Goal: Transaction & Acquisition: Obtain resource

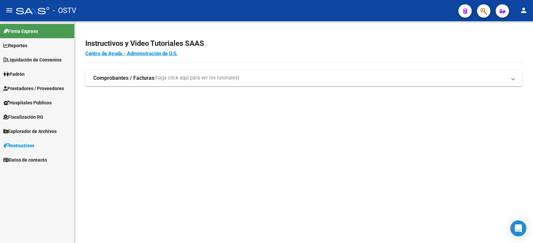
click at [6, 74] on icon at bounding box center [6, 74] width 6 height 5
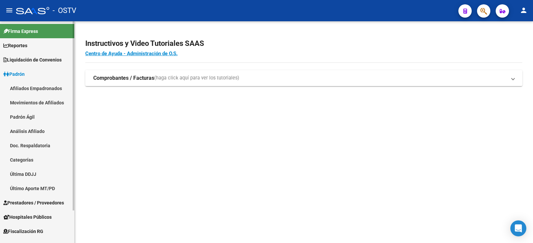
click at [32, 113] on link "Padrón Ágil" at bounding box center [37, 117] width 74 height 14
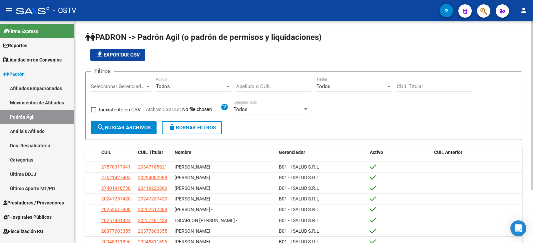
click at [147, 85] on div at bounding box center [148, 86] width 6 height 5
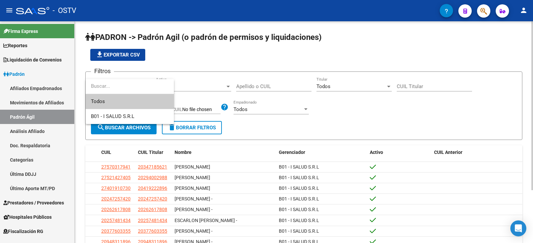
click at [147, 85] on input "dropdown search" at bounding box center [130, 86] width 88 height 15
click at [254, 85] on div at bounding box center [266, 121] width 533 height 243
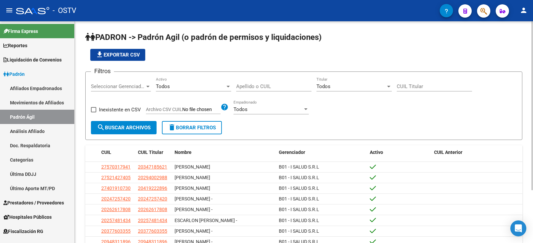
click at [357, 86] on div "Todos" at bounding box center [350, 87] width 69 height 6
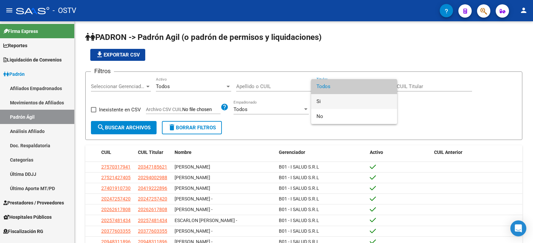
click at [352, 98] on span "Si" at bounding box center [353, 101] width 75 height 15
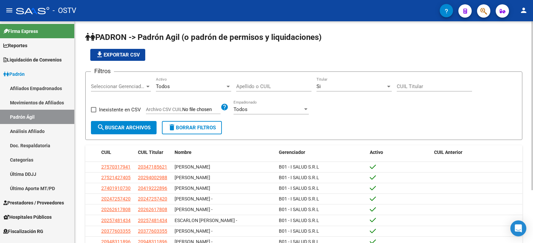
click at [212, 83] on div "Todos Activo" at bounding box center [193, 84] width 75 height 14
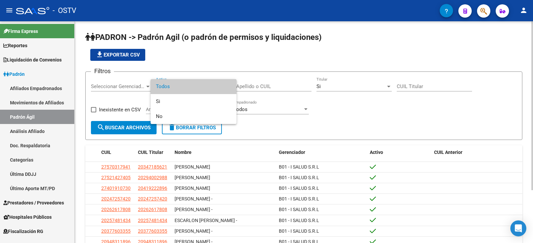
click at [212, 83] on span "Todos" at bounding box center [193, 86] width 75 height 15
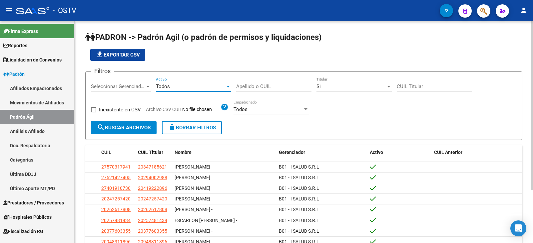
click at [250, 105] on div "Todos Empadronado" at bounding box center [270, 107] width 75 height 14
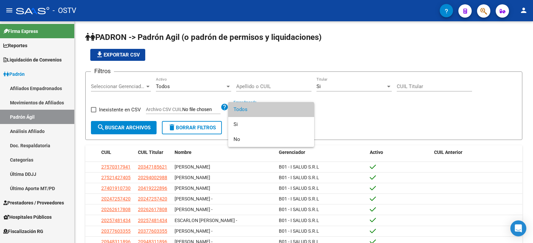
click at [392, 115] on div at bounding box center [266, 121] width 533 height 243
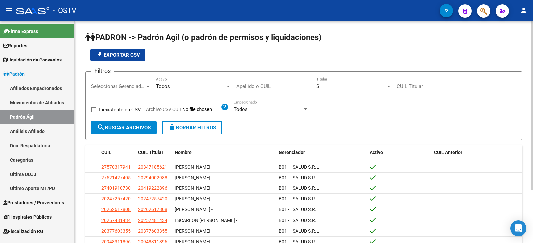
click at [128, 88] on span "Seleccionar Gerenciador" at bounding box center [118, 87] width 54 height 6
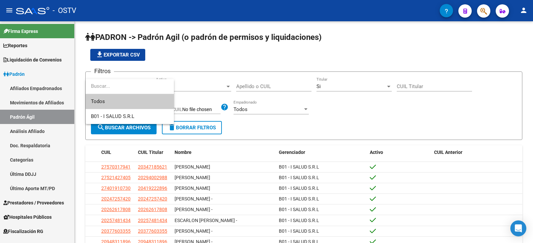
click at [136, 82] on input "dropdown search" at bounding box center [130, 86] width 88 height 15
click at [383, 108] on div at bounding box center [266, 121] width 533 height 243
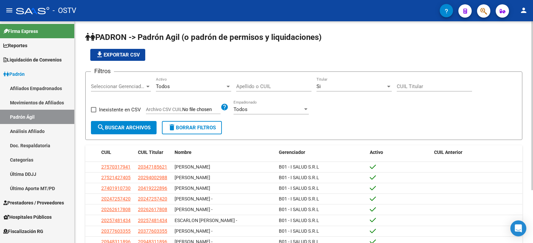
click at [119, 131] on span "search Buscar Archivos" at bounding box center [124, 128] width 54 height 6
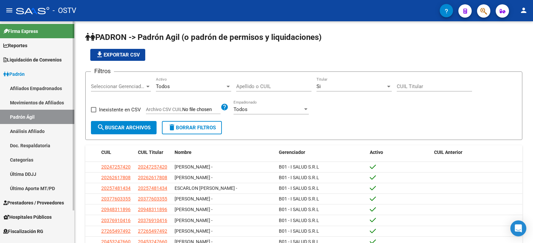
click at [44, 100] on link "Movimientos de Afiliados" at bounding box center [37, 103] width 74 height 14
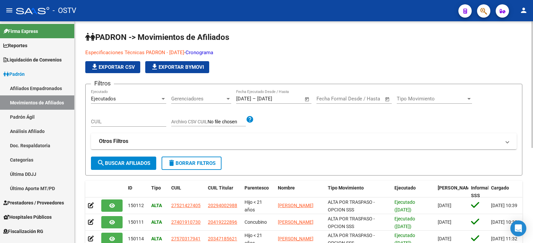
click at [436, 94] on div "Tipo Movimiento Tipo Movimiento" at bounding box center [434, 97] width 75 height 14
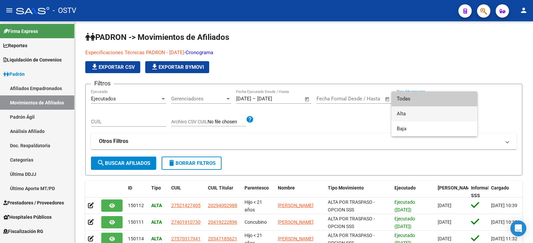
click at [431, 113] on span "Alta" at bounding box center [434, 114] width 75 height 15
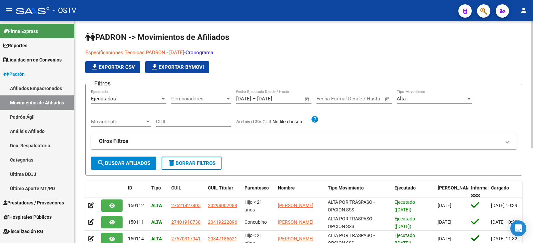
click at [130, 118] on div "Movimiento Movimiento" at bounding box center [121, 120] width 60 height 14
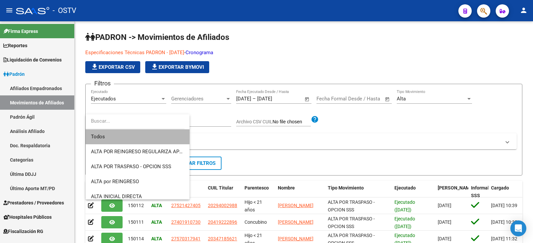
click at [161, 136] on span "Todos" at bounding box center [137, 137] width 93 height 15
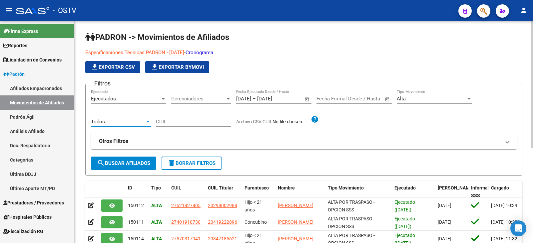
click at [131, 144] on mat-panel-title "Otros Filtros" at bounding box center [300, 141] width 402 height 7
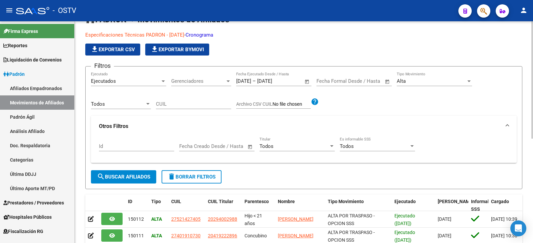
scroll to position [33, 0]
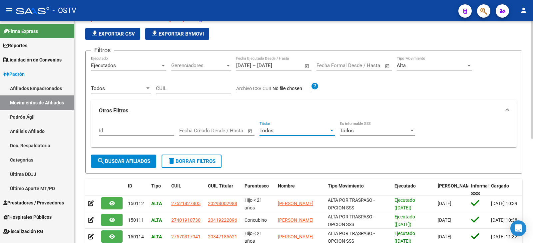
click at [284, 134] on div "Todos" at bounding box center [293, 131] width 69 height 6
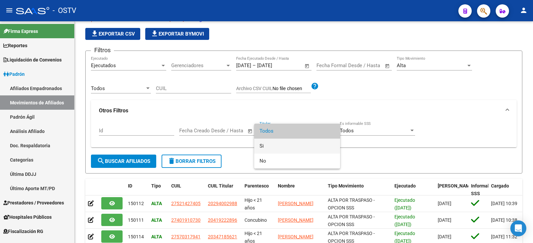
click at [286, 146] on span "Si" at bounding box center [296, 146] width 75 height 15
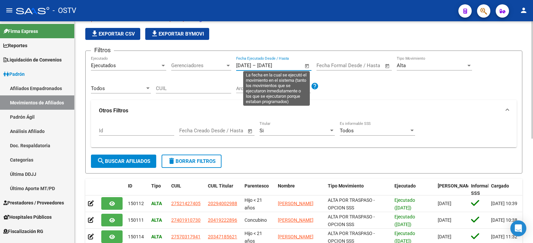
click at [284, 65] on input "[DATE]" at bounding box center [273, 66] width 32 height 6
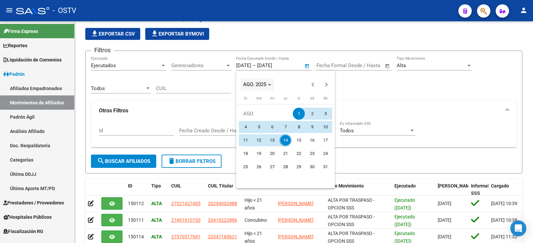
click at [265, 84] on span "AGO. 2025" at bounding box center [254, 85] width 23 height 6
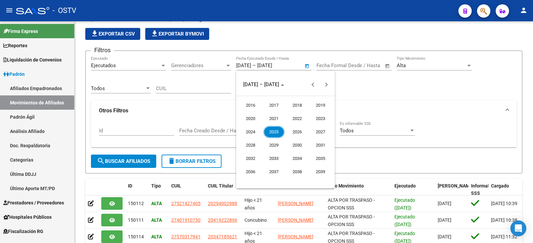
click at [238, 135] on div "2016 2017 2018 2019 2020 2021 2022 2023 2024 2025 2026 2027 2028 2029 2030 2031…" at bounding box center [285, 139] width 99 height 86
click at [241, 135] on span "2024" at bounding box center [250, 132] width 21 height 12
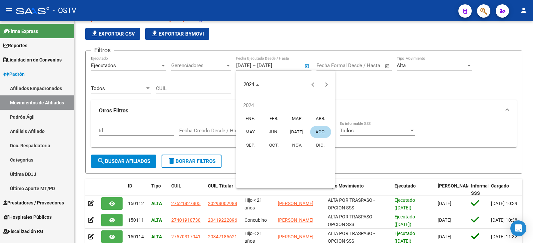
click at [295, 135] on span "[DATE]." at bounding box center [297, 132] width 21 height 12
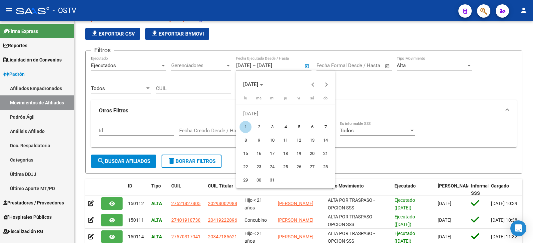
click at [273, 177] on span "31" at bounding box center [272, 181] width 12 height 12
type input "[DATE]"
click at [242, 128] on span "1" at bounding box center [245, 127] width 12 height 12
type input "[DATE]"
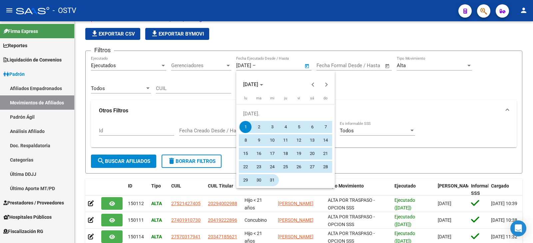
click at [271, 183] on span "31" at bounding box center [272, 181] width 12 height 12
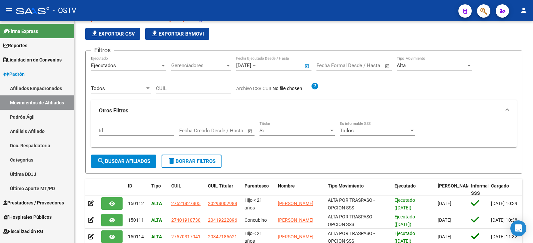
type input "[DATE]"
click at [136, 158] on button "search Buscar Afiliados" at bounding box center [123, 161] width 65 height 13
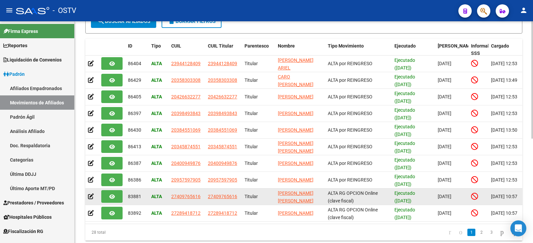
scroll to position [131, 0]
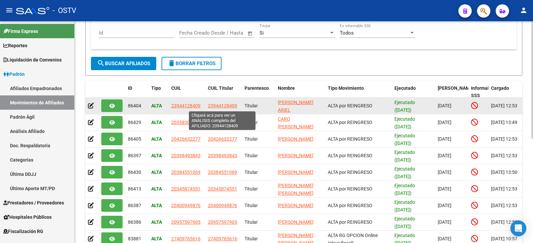
click at [230, 105] on span "23944128409" at bounding box center [222, 105] width 29 height 5
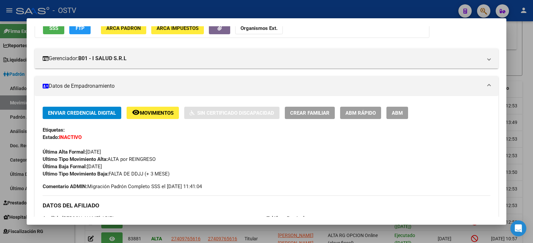
scroll to position [33, 0]
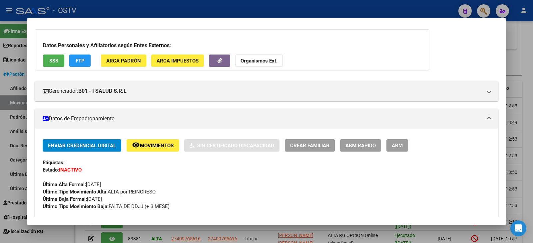
click at [517, 96] on div at bounding box center [266, 121] width 533 height 243
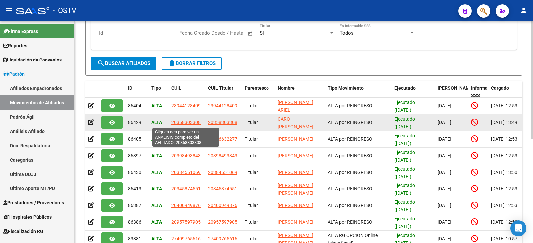
click at [198, 123] on span "20358303308" at bounding box center [185, 122] width 29 height 5
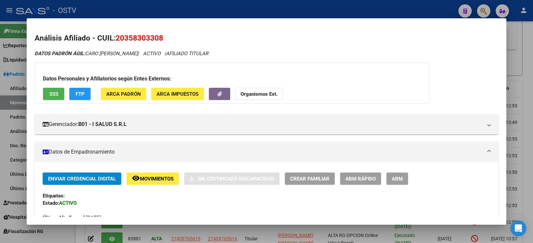
click at [520, 148] on div at bounding box center [266, 121] width 533 height 243
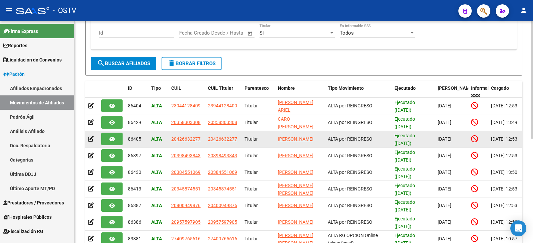
click at [220, 143] on app-link-go-to "20426632277" at bounding box center [222, 140] width 29 height 8
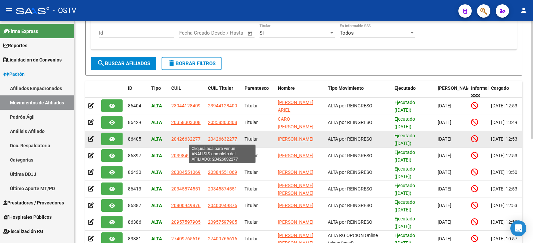
click at [220, 140] on span "20426632277" at bounding box center [222, 139] width 29 height 5
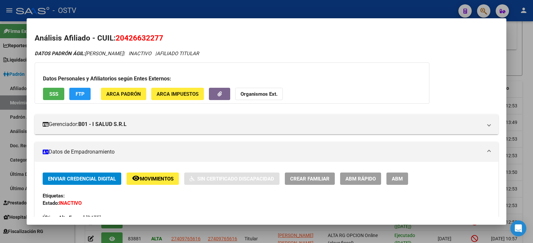
click at [523, 135] on div at bounding box center [266, 121] width 533 height 243
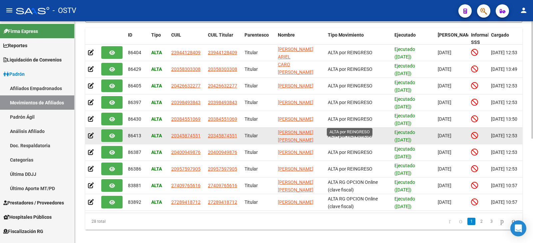
scroll to position [198, 0]
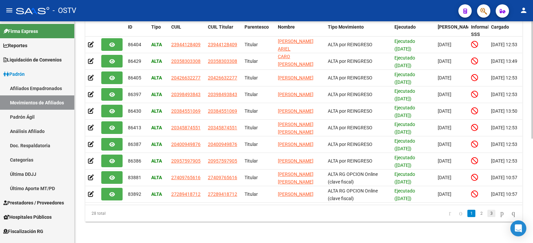
click at [487, 212] on link "3" at bounding box center [491, 213] width 8 height 7
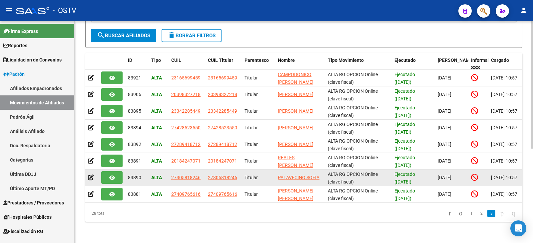
scroll to position [165, 0]
click at [232, 176] on datatable-body-cell "27305818246" at bounding box center [223, 178] width 37 height 16
click at [231, 175] on span "27305818246" at bounding box center [222, 177] width 29 height 5
copy span "46"
type textarea "27305818246"
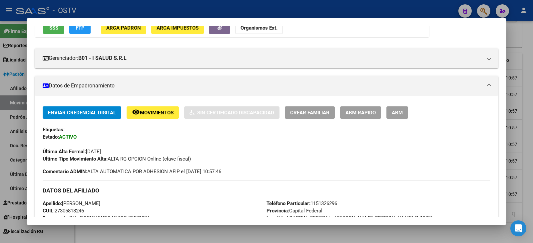
scroll to position [67, 0]
click at [520, 131] on div at bounding box center [266, 121] width 533 height 243
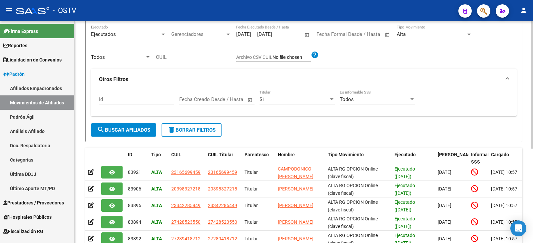
scroll to position [31, 0]
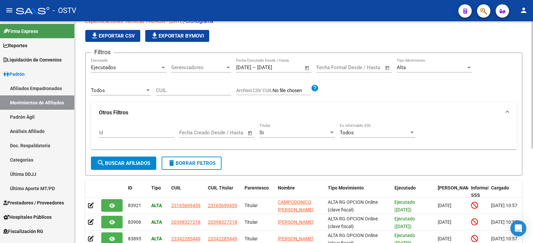
click at [411, 69] on div "Alta" at bounding box center [431, 68] width 69 height 6
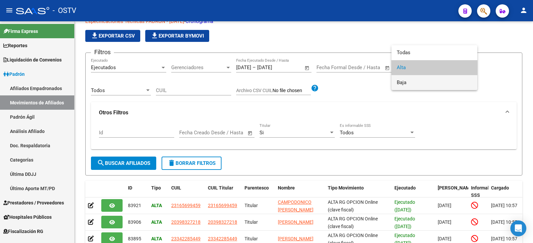
click at [407, 86] on span "Baja" at bounding box center [434, 82] width 75 height 15
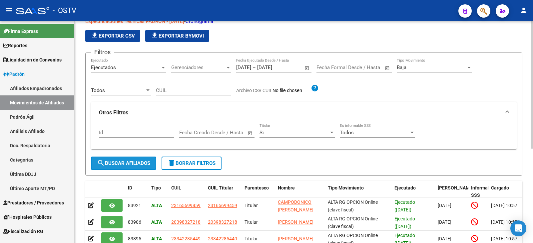
click at [128, 159] on button "search Buscar Afiliados" at bounding box center [123, 163] width 65 height 13
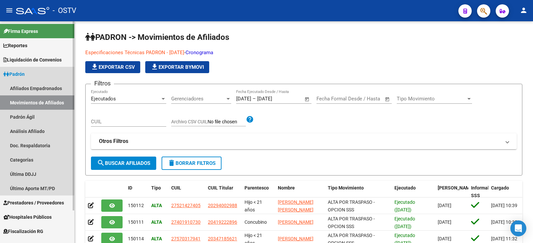
click at [19, 99] on link "Movimientos de Afiliados" at bounding box center [37, 103] width 74 height 14
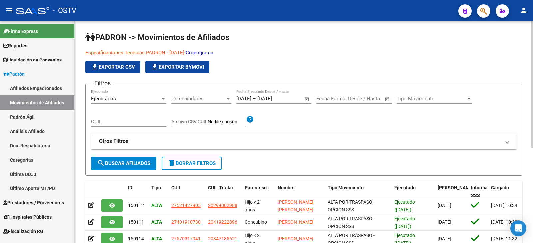
click at [160, 101] on div "Ejecutados" at bounding box center [125, 99] width 69 height 6
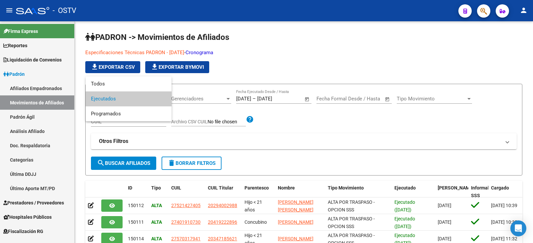
click at [279, 126] on div at bounding box center [266, 121] width 533 height 243
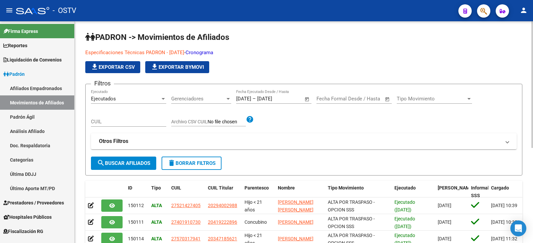
click at [442, 101] on span "Tipo Movimiento" at bounding box center [431, 99] width 69 height 6
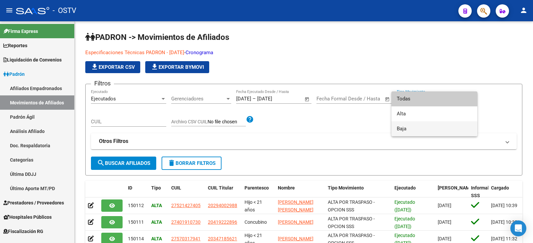
click at [424, 131] on span "Baja" at bounding box center [434, 129] width 75 height 15
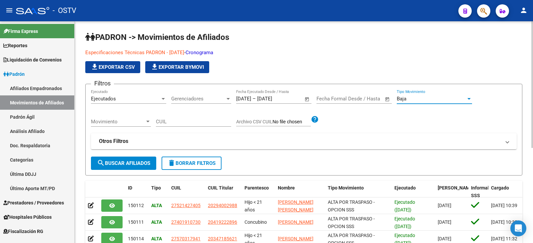
click at [122, 123] on span "Movimiento" at bounding box center [118, 122] width 54 height 6
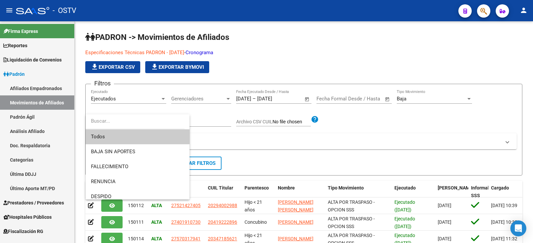
click at [150, 140] on span "Todos" at bounding box center [137, 137] width 93 height 15
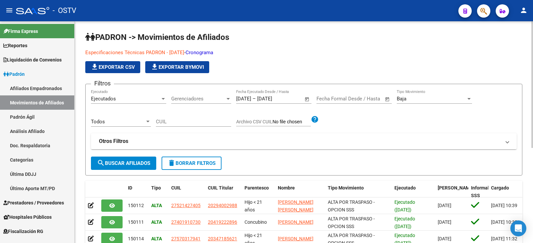
click at [153, 144] on mat-panel-title "Otros Filtros" at bounding box center [300, 141] width 402 height 7
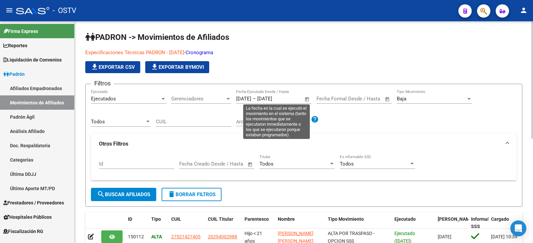
click at [271, 96] on div "1/8/2025 1/8/2025 – 14/8/2025 14/8/2025 Fecha Ejecutado Desde / Hasta" at bounding box center [269, 97] width 67 height 14
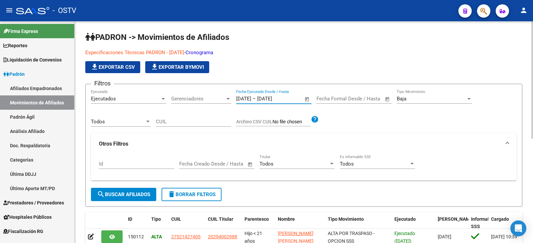
click at [267, 97] on input "[DATE]" at bounding box center [273, 99] width 32 height 6
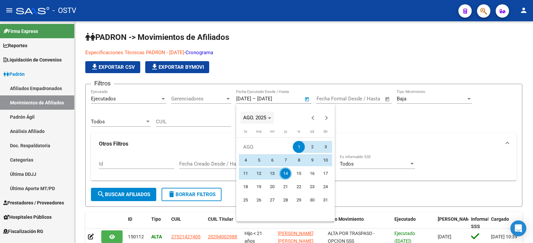
click at [262, 119] on span "AGO. 2025" at bounding box center [254, 118] width 23 height 6
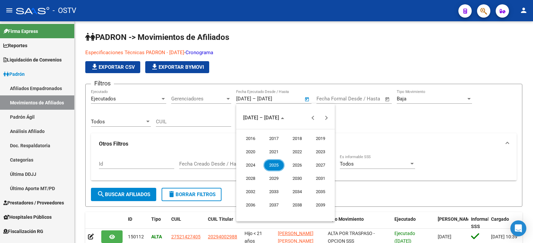
click at [249, 163] on span "2024" at bounding box center [250, 166] width 21 height 12
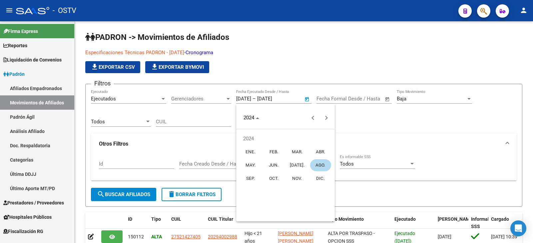
click at [322, 166] on span "AGO." at bounding box center [320, 166] width 21 height 12
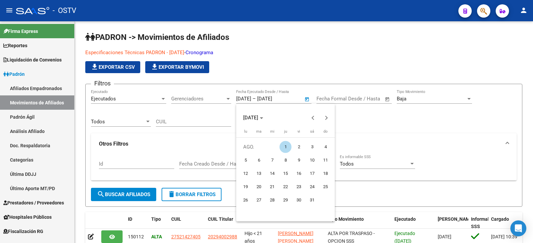
click at [313, 200] on span "31" at bounding box center [312, 200] width 12 height 12
type input "31/8/2024"
click at [288, 147] on span "1" at bounding box center [285, 147] width 12 height 12
type input "1/8/2024"
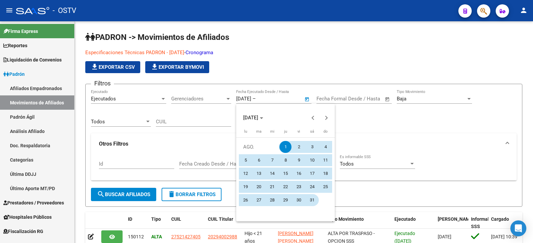
click at [312, 204] on span "31" at bounding box center [312, 200] width 12 height 12
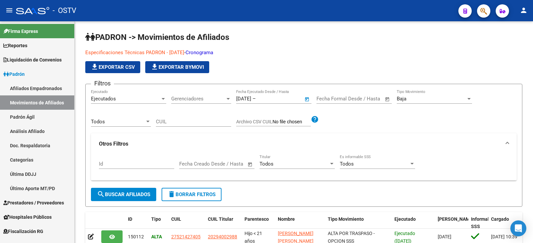
type input "31/8/2024"
click at [306, 172] on div "Todos Titular" at bounding box center [296, 165] width 75 height 21
click at [306, 169] on div "Todos Titular" at bounding box center [296, 162] width 75 height 14
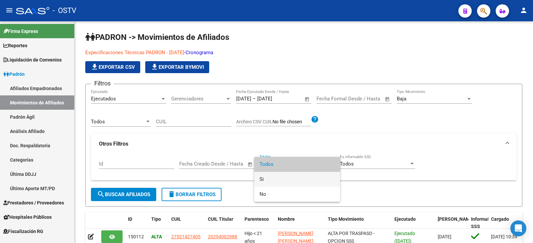
click at [302, 185] on span "Si" at bounding box center [296, 179] width 75 height 15
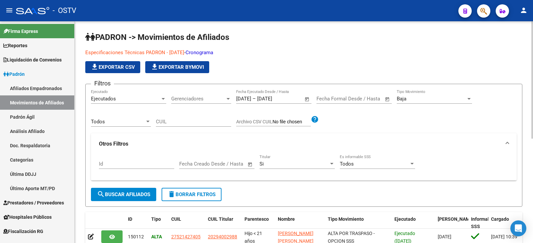
click at [136, 187] on div "Filtros Ejecutados Ejecutado Gerenciadores Gerenciadores 1/8/2024 1/8/2024 – 31…" at bounding box center [304, 139] width 426 height 99
click at [144, 198] on button "search Buscar Afiliados" at bounding box center [123, 194] width 65 height 13
click at [113, 72] on button "file_download Exportar CSV" at bounding box center [112, 67] width 55 height 12
click at [410, 97] on div "Baja" at bounding box center [431, 99] width 69 height 6
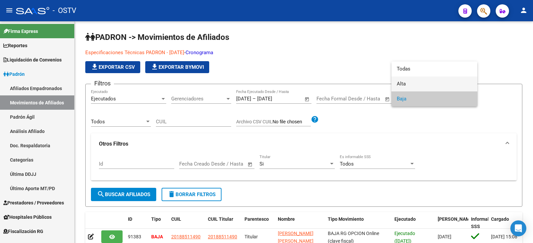
click at [410, 85] on span "Alta" at bounding box center [434, 84] width 75 height 15
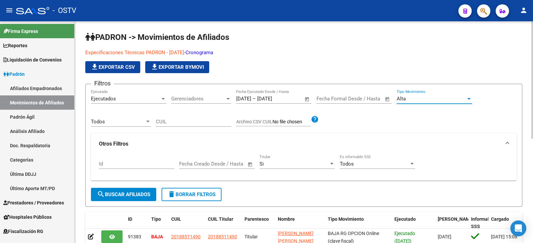
click at [127, 189] on button "search Buscar Afiliados" at bounding box center [123, 194] width 65 height 13
click at [94, 68] on mat-icon "file_download" at bounding box center [95, 67] width 8 height 8
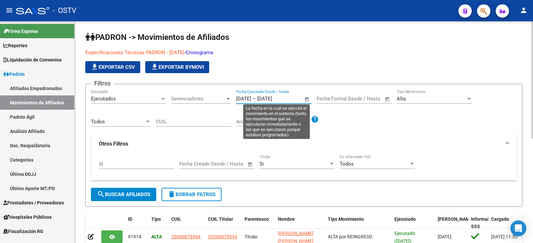
click at [251, 101] on input "1/8/2024" at bounding box center [243, 99] width 15 height 6
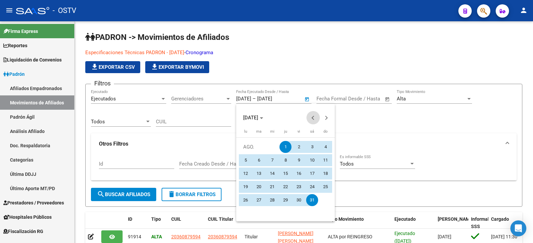
click at [311, 121] on span "Previous month" at bounding box center [312, 117] width 13 height 13
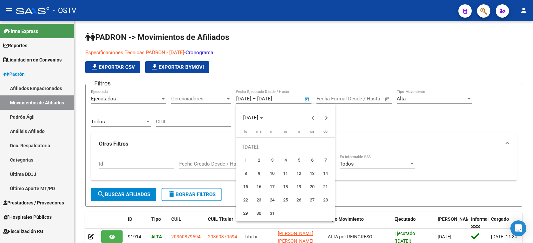
click at [243, 159] on span "1" at bounding box center [245, 161] width 12 height 12
type input "[DATE]"
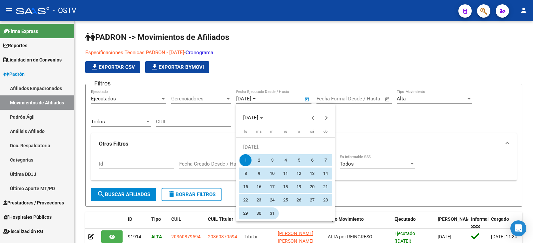
click at [272, 212] on span "31" at bounding box center [272, 214] width 12 height 12
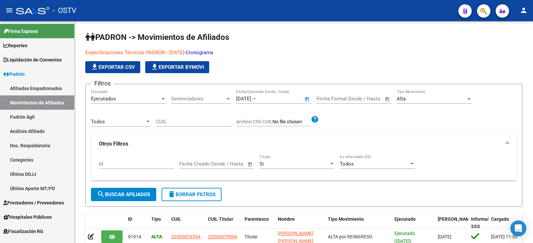
type input "[DATE]"
click at [136, 194] on span "search Buscar Afiliados" at bounding box center [123, 195] width 53 height 6
click at [114, 70] on span "file_download Exportar CSV" at bounding box center [113, 67] width 44 height 6
click at [337, 123] on div "Filtros Ejecutados Ejecutado Gerenciadores Gerenciadores 1/7/2024 1/7/2024 – 31…" at bounding box center [304, 139] width 426 height 99
